Goal: Task Accomplishment & Management: Manage account settings

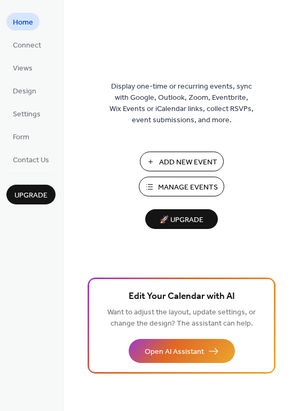
click at [42, 89] on ul "Home Connect Views Design Settings Form Contact Us" at bounding box center [30, 90] width 49 height 155
click at [35, 94] on span "Design" at bounding box center [24, 91] width 23 height 11
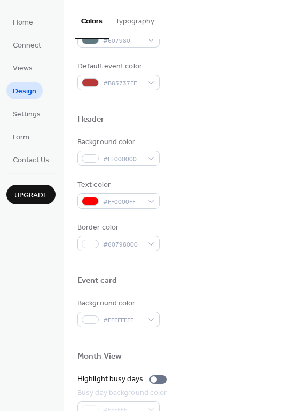
scroll to position [305, 0]
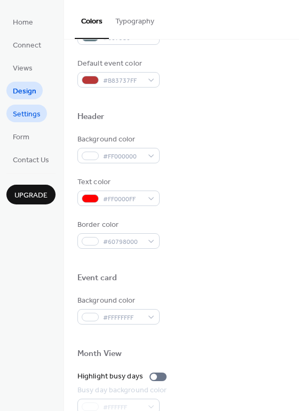
click at [29, 115] on span "Settings" at bounding box center [27, 114] width 28 height 11
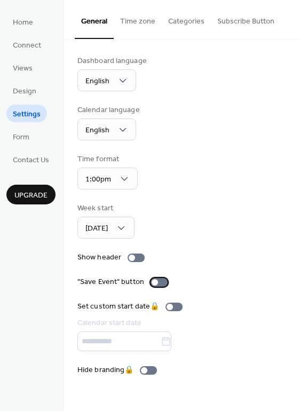
click at [153, 280] on div at bounding box center [155, 282] width 6 height 6
click at [20, 90] on span "Design" at bounding box center [24, 91] width 23 height 11
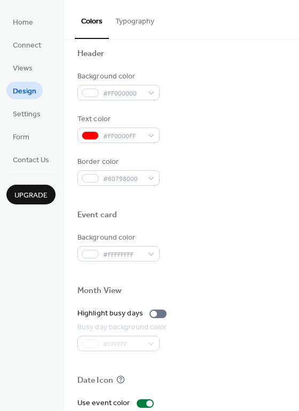
scroll to position [387, 0]
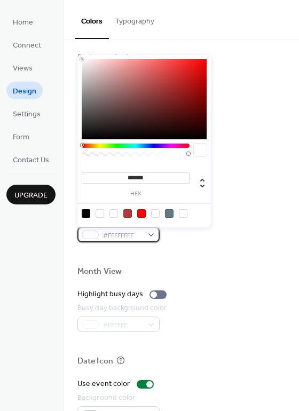
click at [136, 234] on span "#FFFFFFFF" at bounding box center [122, 235] width 39 height 11
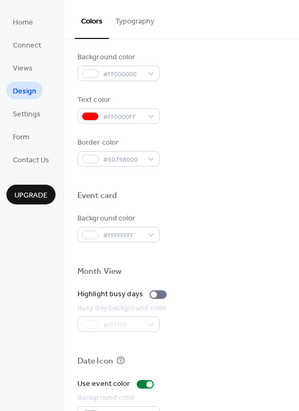
click at [228, 259] on div at bounding box center [181, 254] width 208 height 24
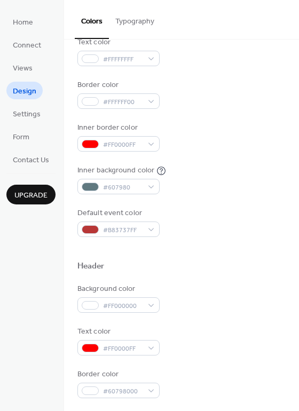
scroll to position [157, 0]
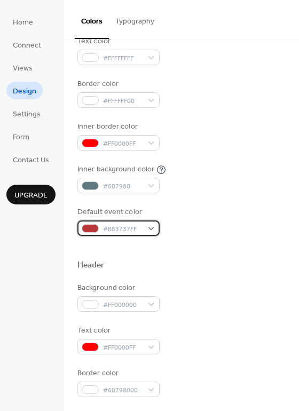
click at [158, 230] on div "#B83737FF" at bounding box center [118, 227] width 82 height 15
click at [172, 220] on div "Default event color #B83737FF" at bounding box center [181, 220] width 208 height 29
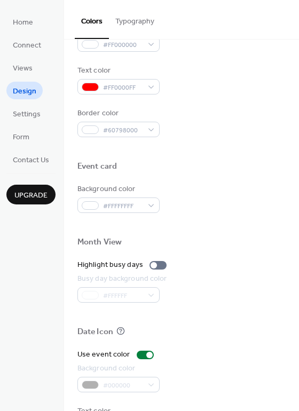
scroll to position [457, 0]
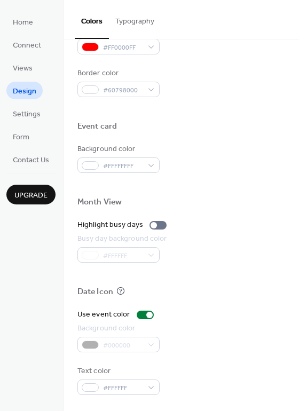
click at [141, 253] on div "#FFFFFF" at bounding box center [123, 254] width 92 height 15
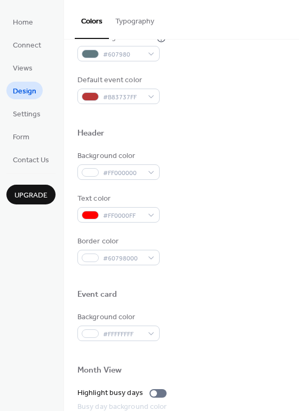
scroll to position [289, 0]
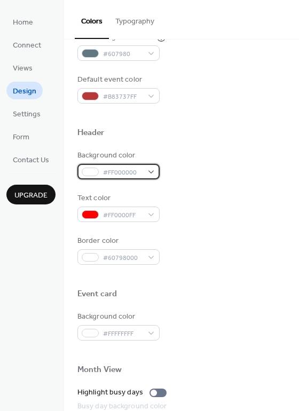
click at [149, 176] on div "#FF000000" at bounding box center [118, 171] width 82 height 15
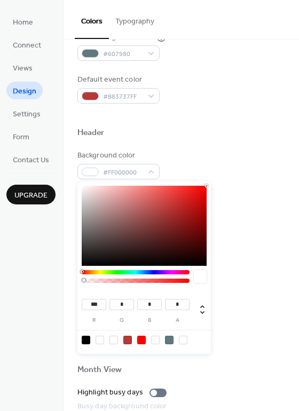
click at [205, 158] on div "Background color #FF000000" at bounding box center [181, 164] width 208 height 29
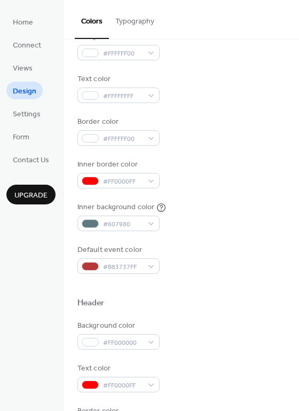
scroll to position [0, 0]
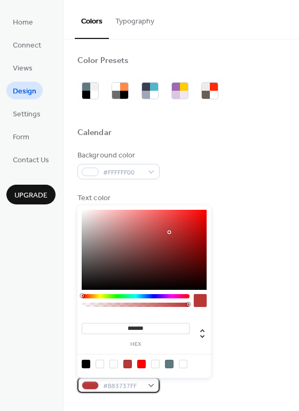
click at [149, 387] on div "#B83737FF" at bounding box center [118, 384] width 82 height 15
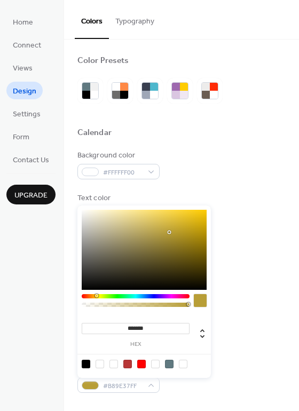
click at [96, 295] on div at bounding box center [136, 296] width 108 height 4
click at [95, 294] on div at bounding box center [95, 295] width 3 height 3
click at [204, 303] on div at bounding box center [200, 300] width 13 height 13
drag, startPoint x: 95, startPoint y: 296, endPoint x: 127, endPoint y: 268, distance: 42.8
click at [99, 294] on div at bounding box center [96, 295] width 3 height 3
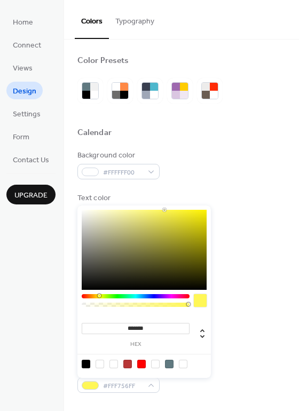
drag, startPoint x: 171, startPoint y: 228, endPoint x: 164, endPoint y: 201, distance: 28.0
click at [164, 201] on body "Home Connect Views Design Settings Form Contact Us Upgrade Design Upgrade Color…" at bounding box center [149, 205] width 299 height 411
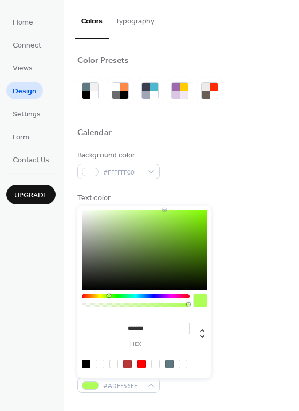
drag, startPoint x: 98, startPoint y: 296, endPoint x: 108, endPoint y: 295, distance: 10.1
click at [108, 295] on div at bounding box center [108, 295] width 3 height 3
drag, startPoint x: 170, startPoint y: 209, endPoint x: 260, endPoint y: 201, distance: 90.6
click at [262, 200] on body "Home Connect Views Design Settings Form Contact Us Upgrade Design Upgrade Color…" at bounding box center [149, 205] width 299 height 411
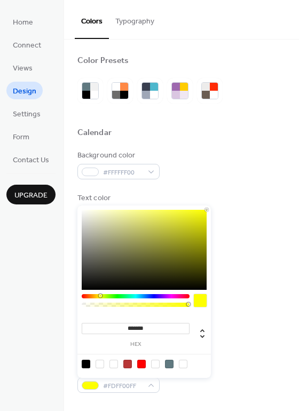
drag, startPoint x: 106, startPoint y: 294, endPoint x: 100, endPoint y: 296, distance: 6.1
click at [100, 296] on div at bounding box center [100, 295] width 3 height 3
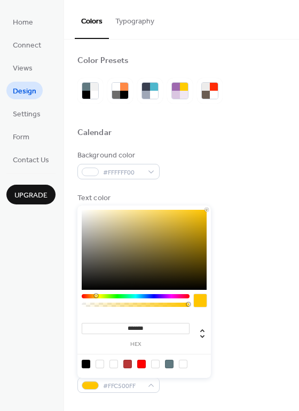
click at [95, 297] on div at bounding box center [136, 296] width 108 height 4
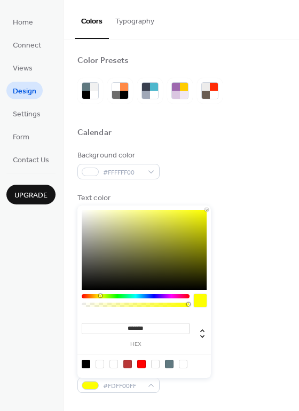
click at [100, 296] on div at bounding box center [101, 295] width 3 height 3
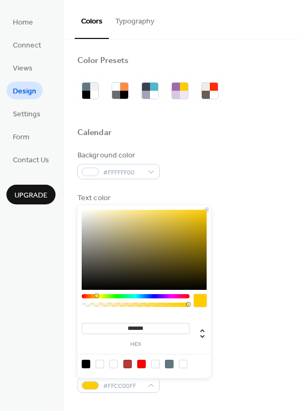
click at [96, 297] on div at bounding box center [96, 295] width 3 height 3
click at [194, 219] on div at bounding box center [144, 250] width 125 height 80
drag, startPoint x: 181, startPoint y: 205, endPoint x: 171, endPoint y: 192, distance: 17.5
click at [171, 192] on body "Home Connect Views Design Settings Form Contact Us Upgrade Design Upgrade Color…" at bounding box center [149, 205] width 299 height 411
click at [125, 364] on div at bounding box center [127, 364] width 9 height 9
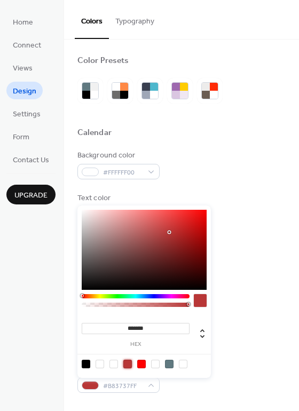
click at [93, 296] on div at bounding box center [136, 296] width 108 height 4
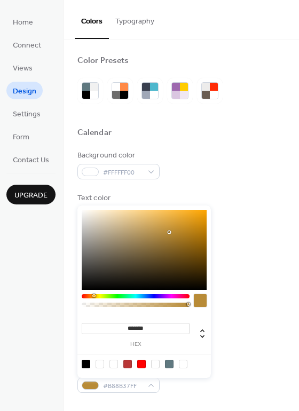
click at [98, 298] on div at bounding box center [136, 296] width 108 height 4
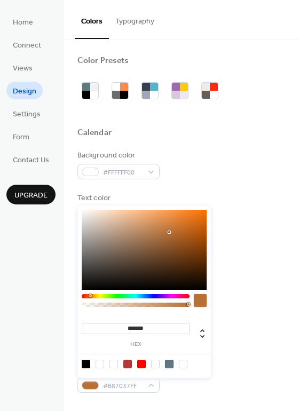
click at [90, 295] on div at bounding box center [136, 296] width 108 height 4
click at [98, 293] on div "******* hex" at bounding box center [143, 291] width 133 height 172
drag, startPoint x: 134, startPoint y: 229, endPoint x: 234, endPoint y: 169, distance: 116.1
click at [234, 169] on body "Home Connect Views Design Settings Form Contact Us Upgrade Design Upgrade Color…" at bounding box center [149, 205] width 299 height 411
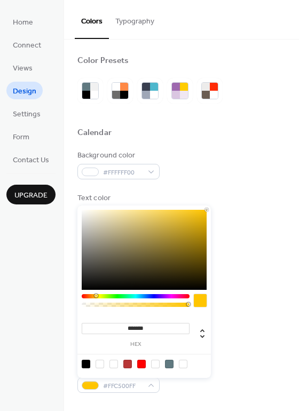
click at [95, 296] on div at bounding box center [136, 296] width 108 height 4
drag, startPoint x: 153, startPoint y: 324, endPoint x: 50, endPoint y: 333, distance: 103.4
click at [50, 333] on body "Home Connect Views Design Settings Form Contact Us Upgrade Design Upgrade Color…" at bounding box center [149, 205] width 299 height 411
click at [202, 332] on icon at bounding box center [202, 333] width 13 height 13
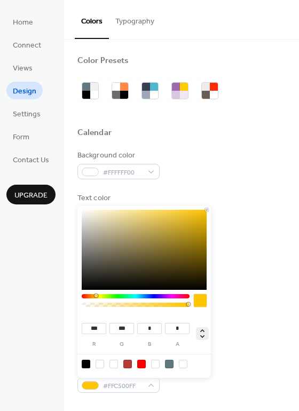
type input "**"
type input "****"
type input "***"
click at [202, 332] on icon at bounding box center [202, 333] width 13 height 13
type input "*******"
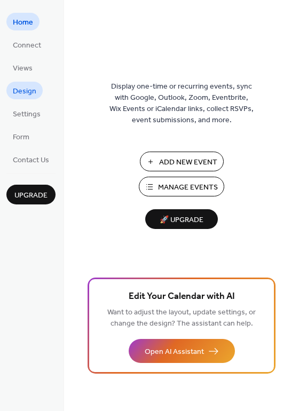
click at [33, 91] on span "Design" at bounding box center [24, 91] width 23 height 11
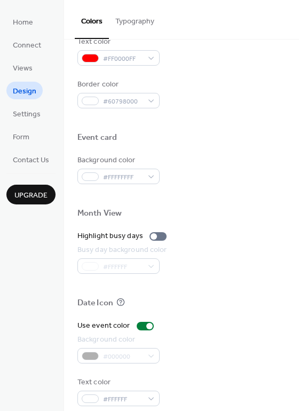
scroll to position [457, 0]
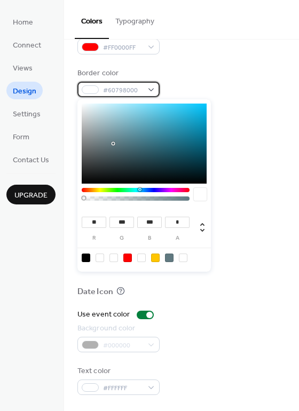
click at [153, 91] on div "#60798000" at bounding box center [118, 89] width 82 height 15
click at [273, 85] on div "Border color #60798000" at bounding box center [181, 82] width 208 height 29
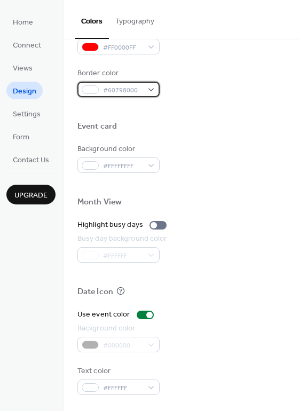
click at [141, 91] on span "#60798000" at bounding box center [122, 90] width 39 height 11
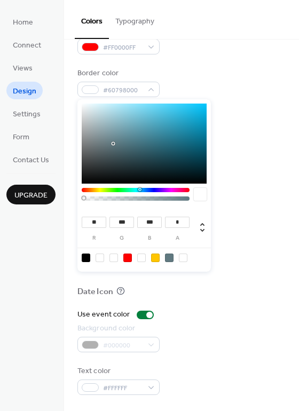
click at [245, 85] on div "Border color #60798000" at bounding box center [181, 82] width 208 height 29
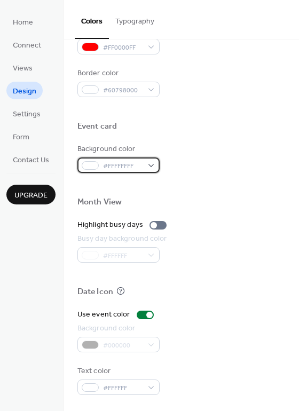
click at [148, 166] on div "#FFFFFFFF" at bounding box center [118, 164] width 82 height 15
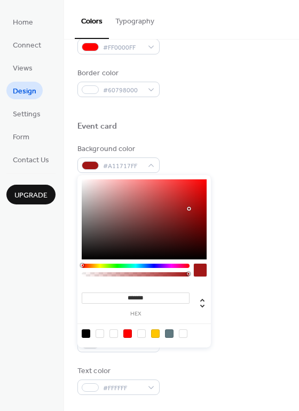
click at [189, 209] on div at bounding box center [144, 219] width 125 height 80
type input "*******"
drag, startPoint x: 98, startPoint y: 188, endPoint x: -66, endPoint y: 87, distance: 192.5
click at [0, 87] on html "Home Connect Views Design Settings Form Contact Us Upgrade Design Upgrade Color…" at bounding box center [149, 205] width 299 height 411
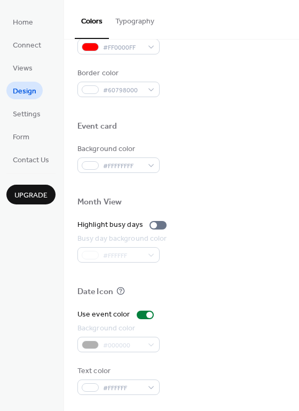
drag, startPoint x: 258, startPoint y: 139, endPoint x: 211, endPoint y: 194, distance: 72.2
click at [258, 140] on div at bounding box center [181, 139] width 208 height 9
click at [140, 341] on div "#000000" at bounding box center [118, 344] width 82 height 15
click at [146, 314] on div at bounding box center [149, 315] width 6 height 6
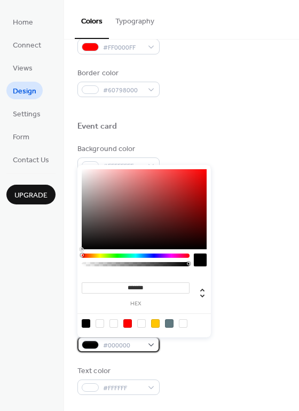
click at [149, 345] on div "#000000" at bounding box center [118, 344] width 82 height 15
click at [153, 325] on div at bounding box center [155, 323] width 9 height 9
type input "*******"
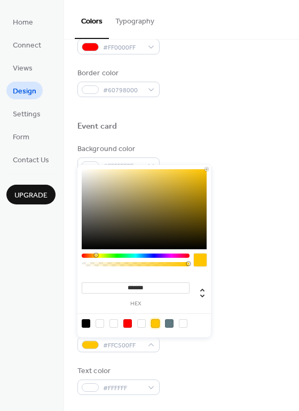
click at [279, 304] on div at bounding box center [181, 304] width 208 height 9
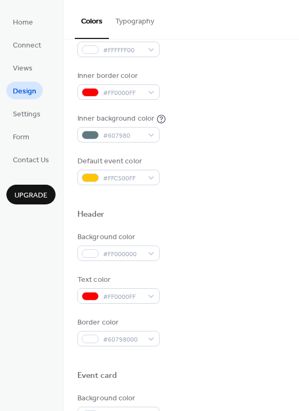
scroll to position [202, 0]
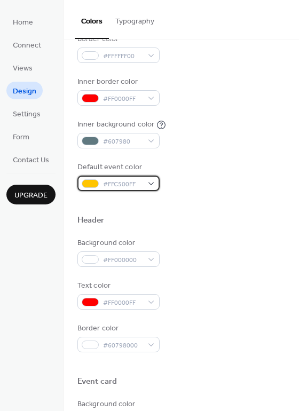
click at [148, 179] on div "#FFC500FF" at bounding box center [118, 183] width 82 height 15
click at [190, 170] on div "Default event color #FFC500FF" at bounding box center [181, 176] width 208 height 29
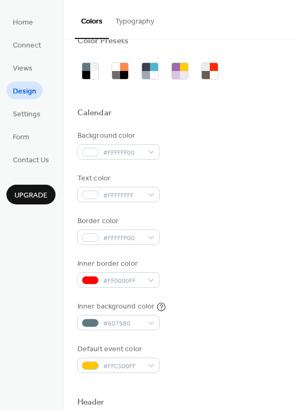
scroll to position [0, 0]
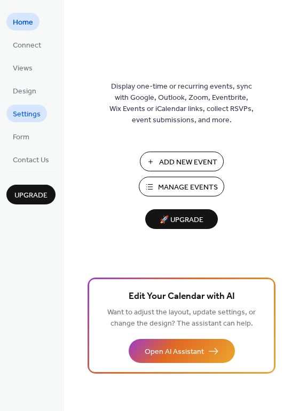
click at [38, 109] on span "Settings" at bounding box center [27, 114] width 28 height 11
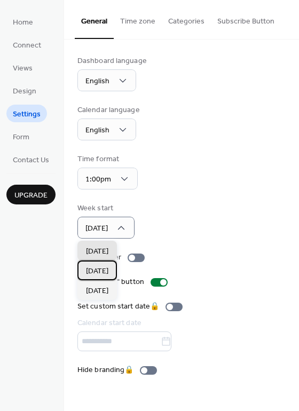
click at [117, 275] on div "[DATE]" at bounding box center [96, 270] width 39 height 20
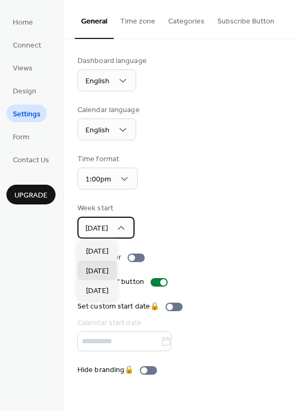
drag, startPoint x: 123, startPoint y: 232, endPoint x: 117, endPoint y: 253, distance: 22.5
click at [114, 253] on div "[DATE]" at bounding box center [96, 251] width 39 height 20
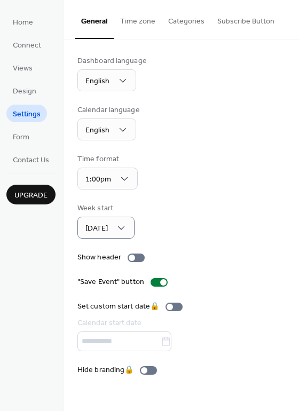
click at [236, 14] on button "Subscribe Button" at bounding box center [246, 19] width 70 height 38
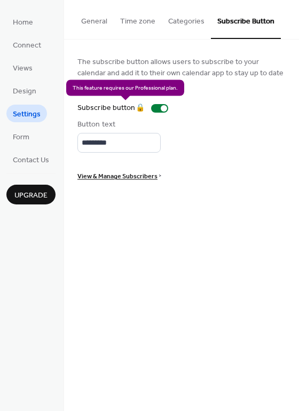
click at [164, 108] on div "Subscribe button 🔒" at bounding box center [124, 107] width 95 height 11
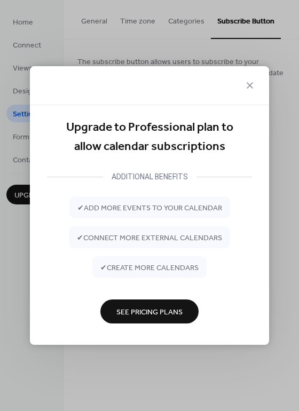
click at [256, 84] on div at bounding box center [149, 85] width 239 height 39
click at [245, 86] on icon at bounding box center [249, 85] width 13 height 13
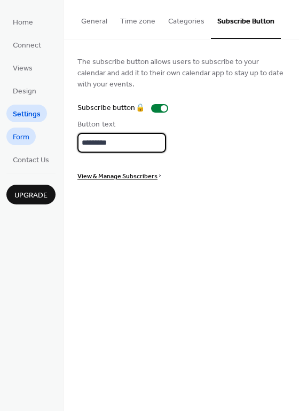
drag, startPoint x: 119, startPoint y: 144, endPoint x: 11, endPoint y: 137, distance: 108.5
click at [11, 137] on div "Home Connect Views Design Settings Form Contact Us Upgrade Settings Upgrade Gen…" at bounding box center [149, 205] width 299 height 411
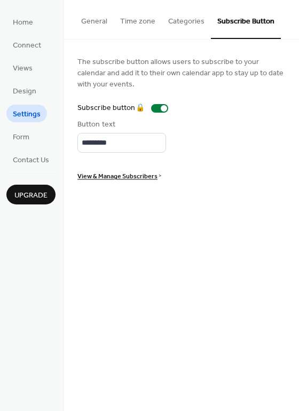
drag, startPoint x: 263, startPoint y: 133, endPoint x: 212, endPoint y: 127, distance: 51.0
click at [263, 133] on div "Button text *********" at bounding box center [181, 136] width 208 height 34
click at [26, 92] on span "Design" at bounding box center [24, 91] width 23 height 11
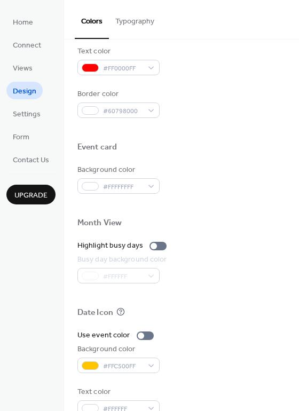
scroll to position [457, 0]
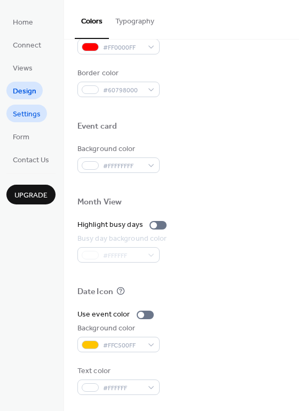
click at [14, 109] on span "Settings" at bounding box center [27, 114] width 28 height 11
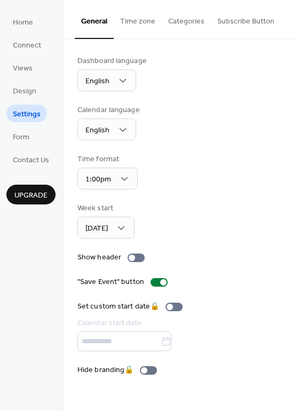
drag, startPoint x: 213, startPoint y: 290, endPoint x: 155, endPoint y: 284, distance: 58.4
click at [205, 289] on div "Dashboard language English Calendar language English Time format 1:00pm Week st…" at bounding box center [181, 215] width 208 height 320
click at [157, 278] on div at bounding box center [158, 282] width 17 height 9
click at [160, 278] on div at bounding box center [158, 282] width 17 height 9
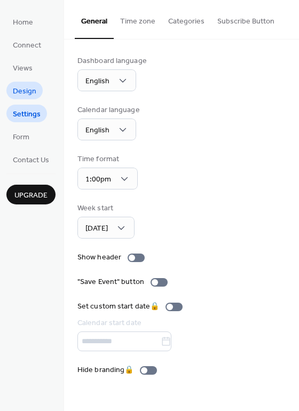
click at [25, 90] on span "Design" at bounding box center [24, 91] width 23 height 11
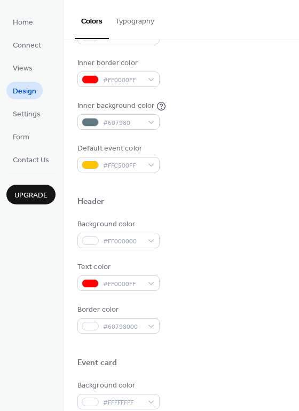
scroll to position [316, 0]
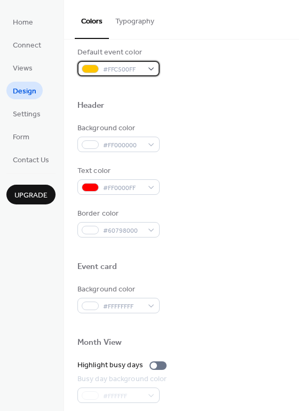
click at [154, 67] on div "#FFC500FF" at bounding box center [118, 68] width 82 height 15
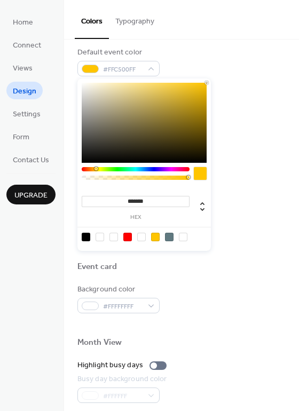
click at [231, 69] on div "Default event color #FFC500FF" at bounding box center [181, 61] width 208 height 29
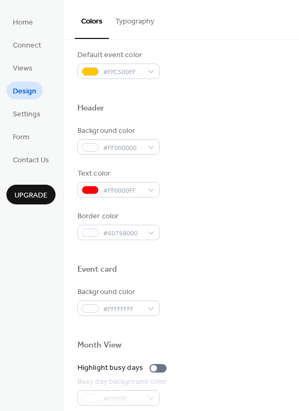
scroll to position [457, 0]
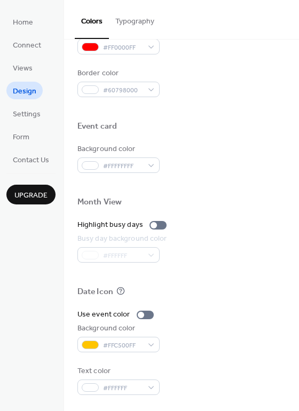
click at [149, 356] on div "Use event color Background color #FFC500FF Text color #FFFFFF" at bounding box center [181, 352] width 208 height 86
click at [149, 344] on div "#FFC500FF" at bounding box center [118, 344] width 82 height 15
